Goal: Task Accomplishment & Management: Complete application form

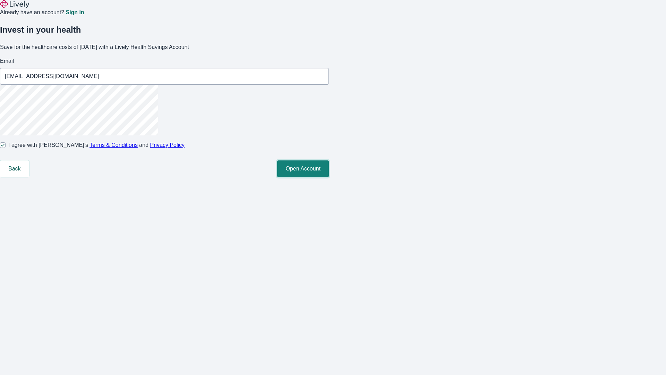
click at [329, 177] on button "Open Account" at bounding box center [303, 168] width 52 height 17
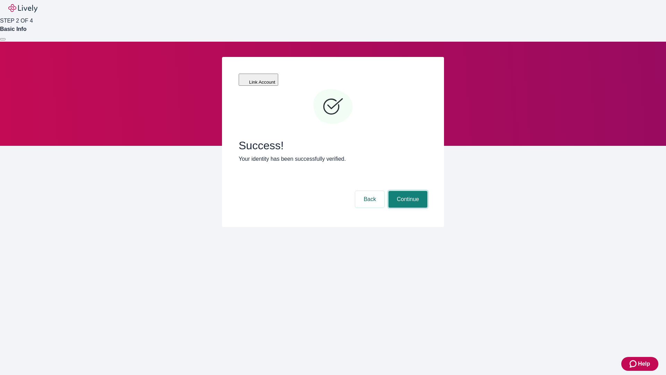
click at [407, 191] on button "Continue" at bounding box center [407, 199] width 39 height 17
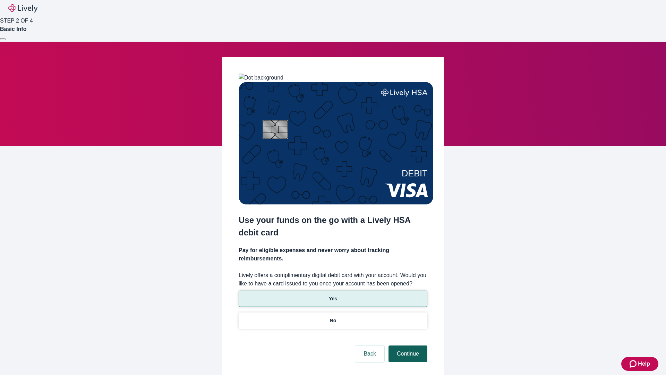
click at [333, 295] on p "Yes" at bounding box center [333, 298] width 8 height 7
click at [407, 345] on button "Continue" at bounding box center [407, 353] width 39 height 17
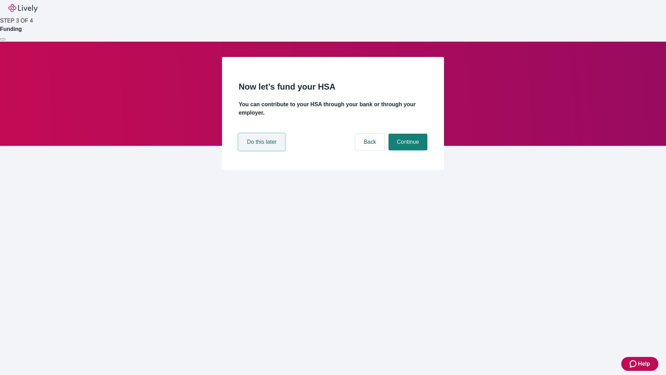
click at [263, 150] on button "Do this later" at bounding box center [262, 142] width 46 height 17
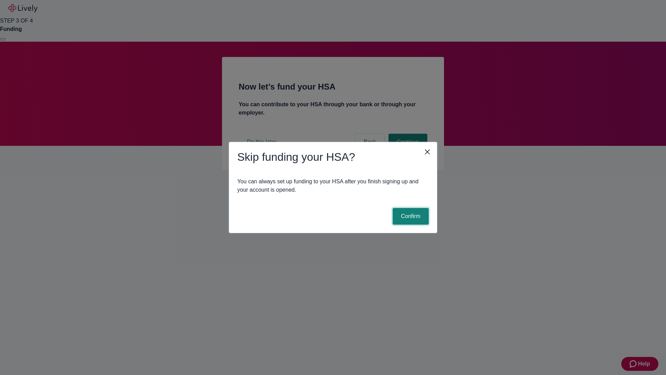
click at [410, 216] on button "Confirm" at bounding box center [411, 216] width 36 height 17
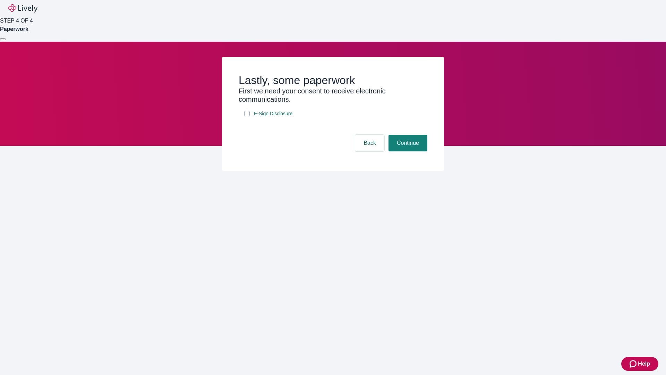
click at [247, 116] on input "E-Sign Disclosure" at bounding box center [247, 114] width 6 height 6
checkbox input "true"
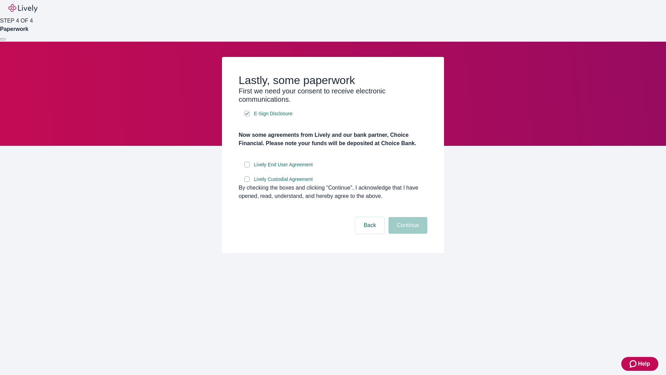
click at [247, 167] on input "Lively End User Agreement" at bounding box center [247, 165] width 6 height 6
checkbox input "true"
click at [247, 182] on input "Lively Custodial Agreement" at bounding box center [247, 179] width 6 height 6
checkbox input "true"
click at [407, 233] on button "Continue" at bounding box center [407, 225] width 39 height 17
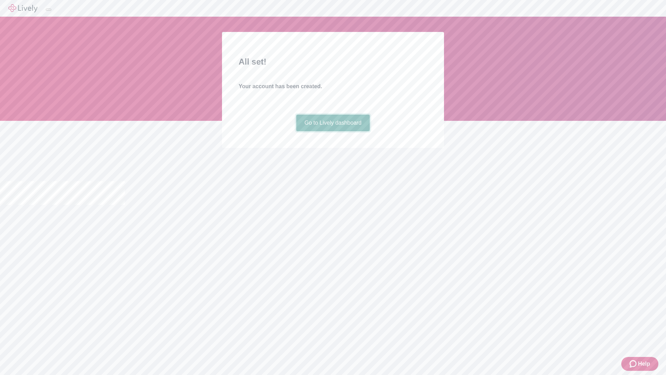
click at [333, 131] on link "Go to Lively dashboard" at bounding box center [333, 122] width 74 height 17
